Goal: Register for event/course

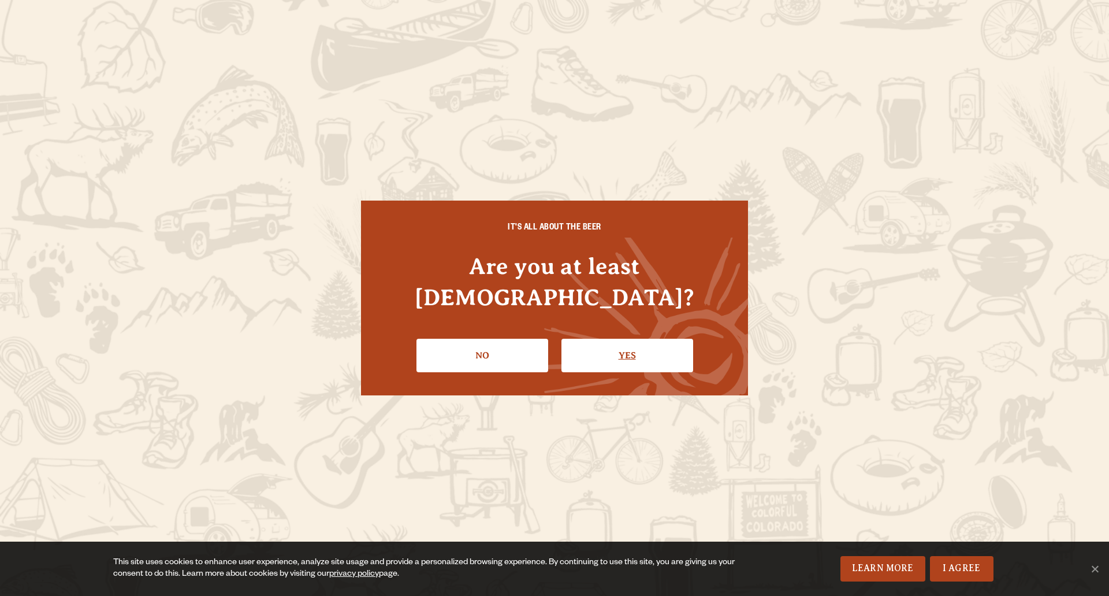
click at [655, 339] on link "Yes" at bounding box center [628, 356] width 132 height 34
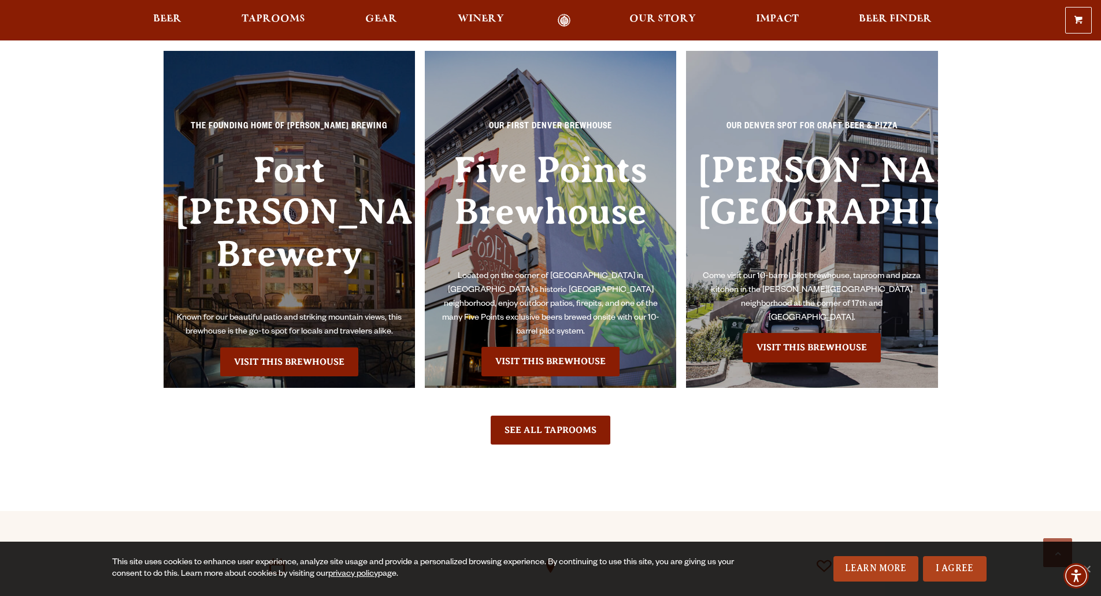
scroll to position [2658, 0]
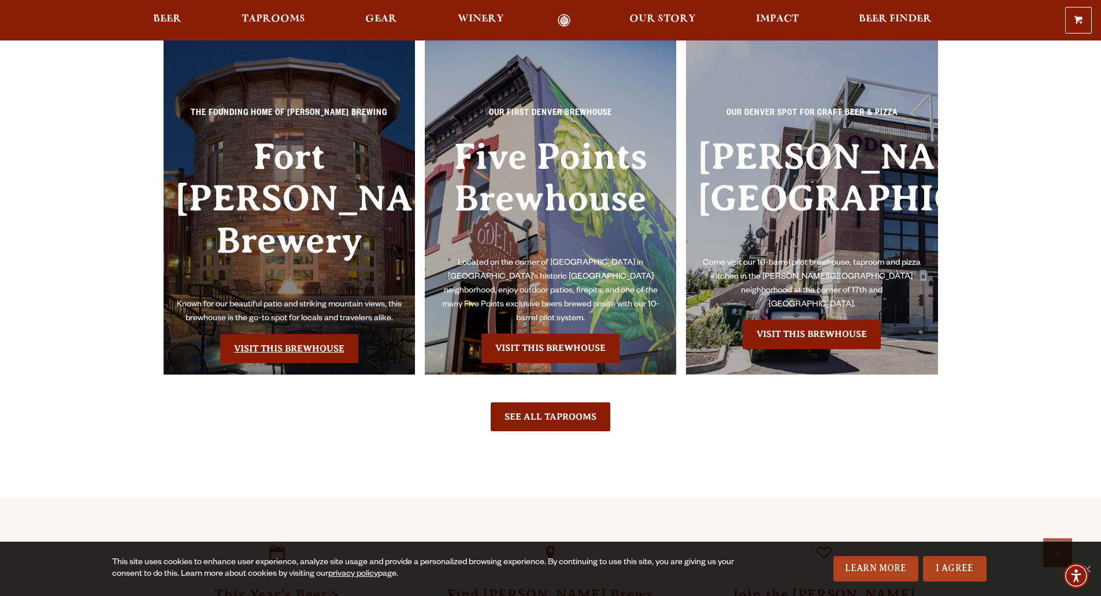
click at [316, 334] on link "Visit this Brewhouse" at bounding box center [289, 348] width 138 height 29
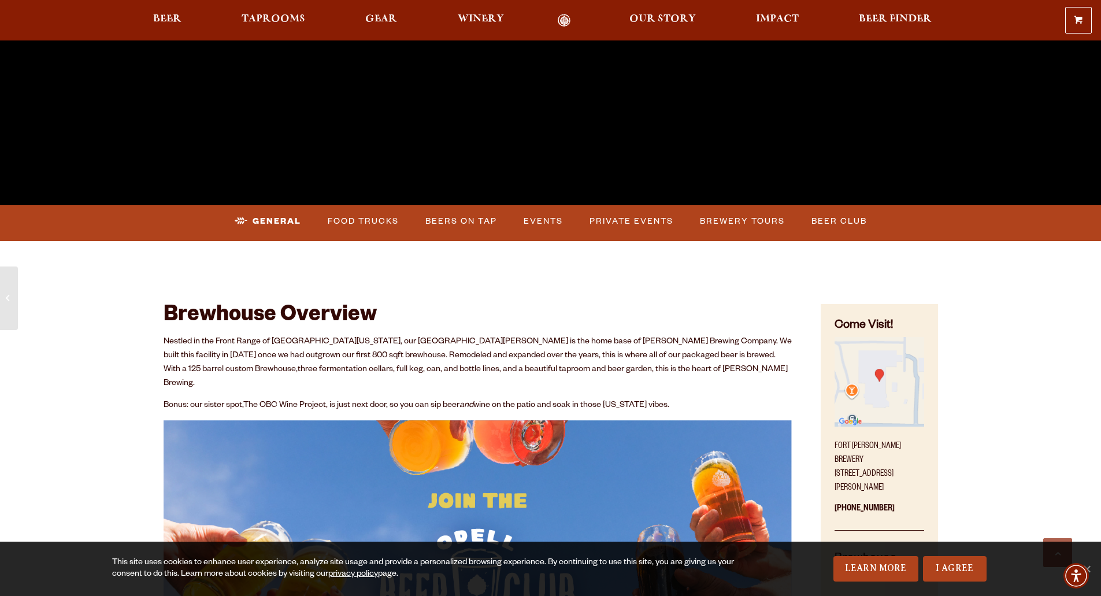
scroll to position [405, 0]
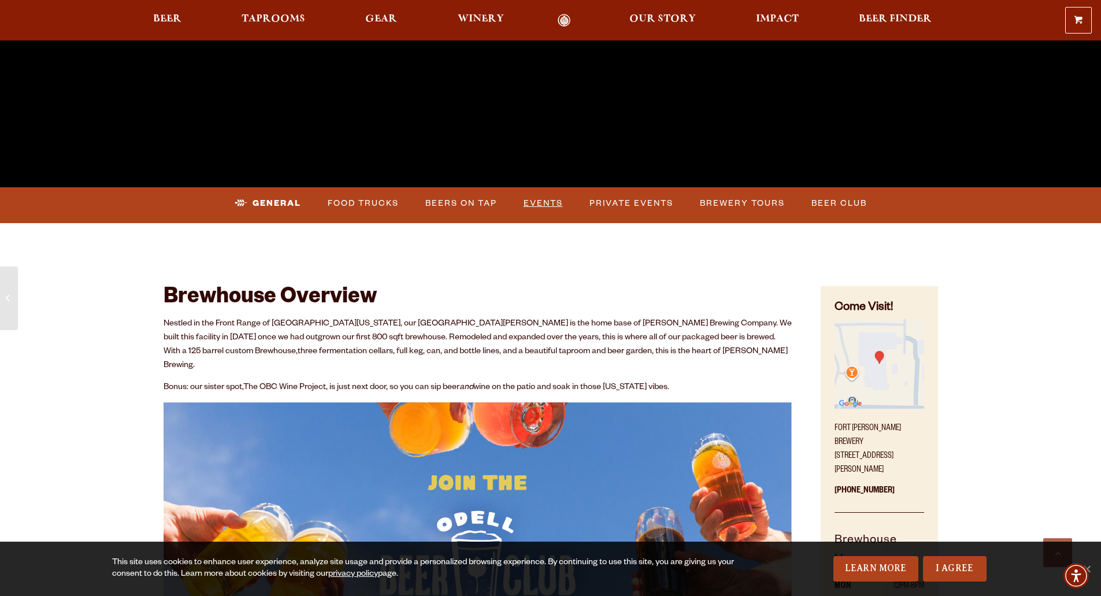
click at [535, 201] on link "Events" at bounding box center [543, 203] width 49 height 27
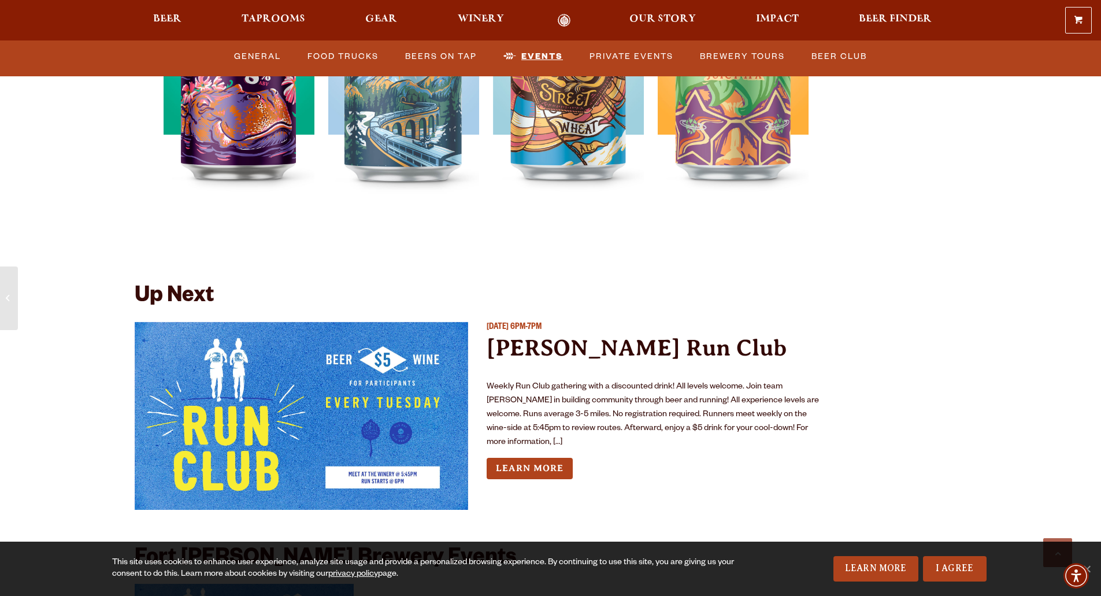
scroll to position [4139, 0]
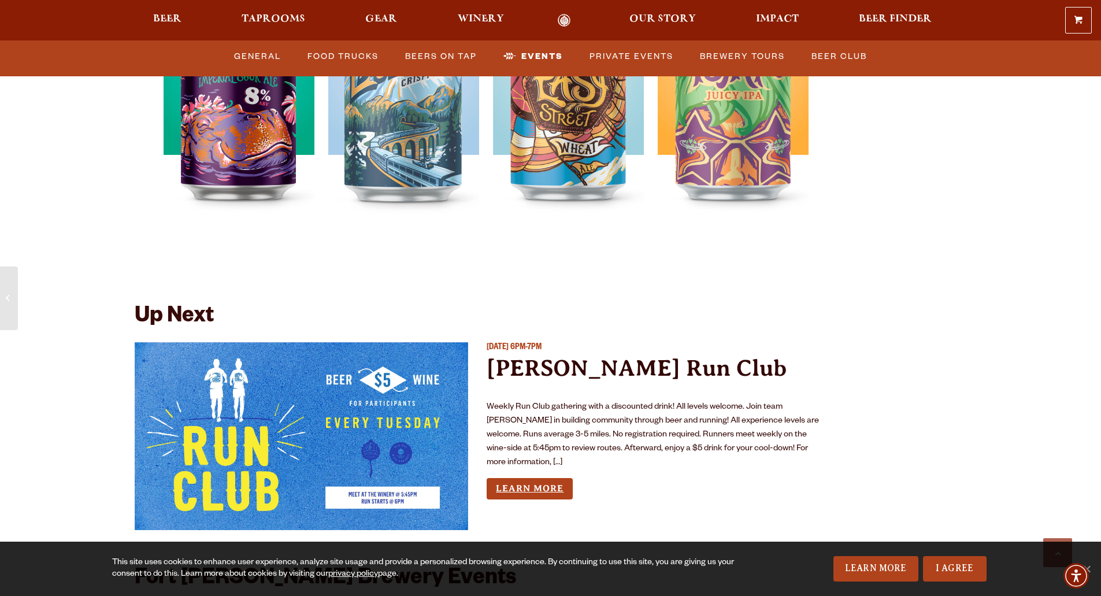
click at [547, 478] on link "Learn More" at bounding box center [530, 488] width 86 height 21
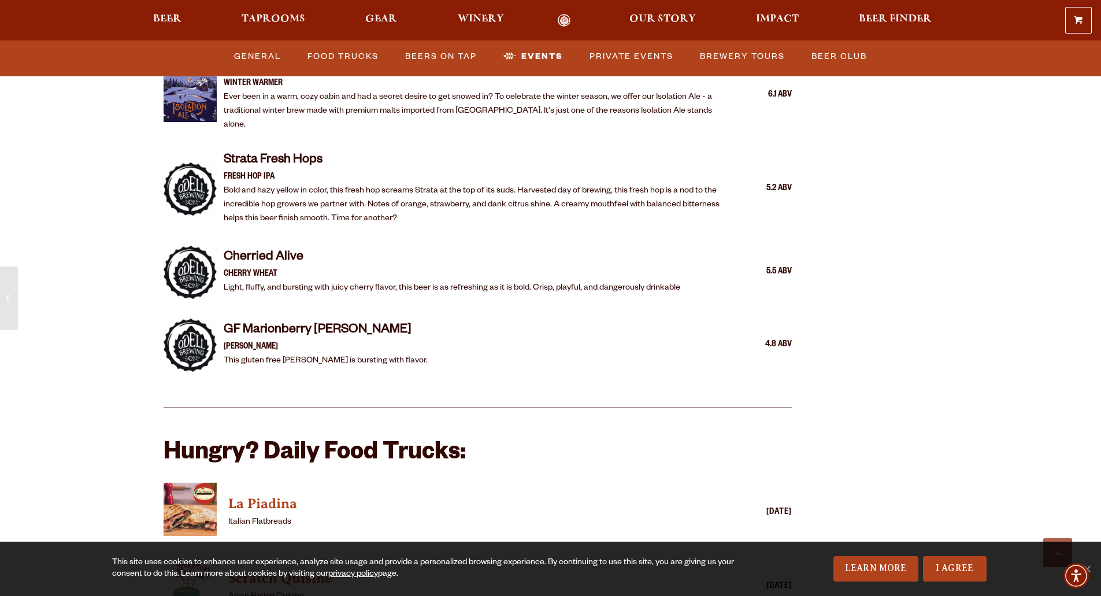
scroll to position [2521, 0]
